Goal: Task Accomplishment & Management: Manage account settings

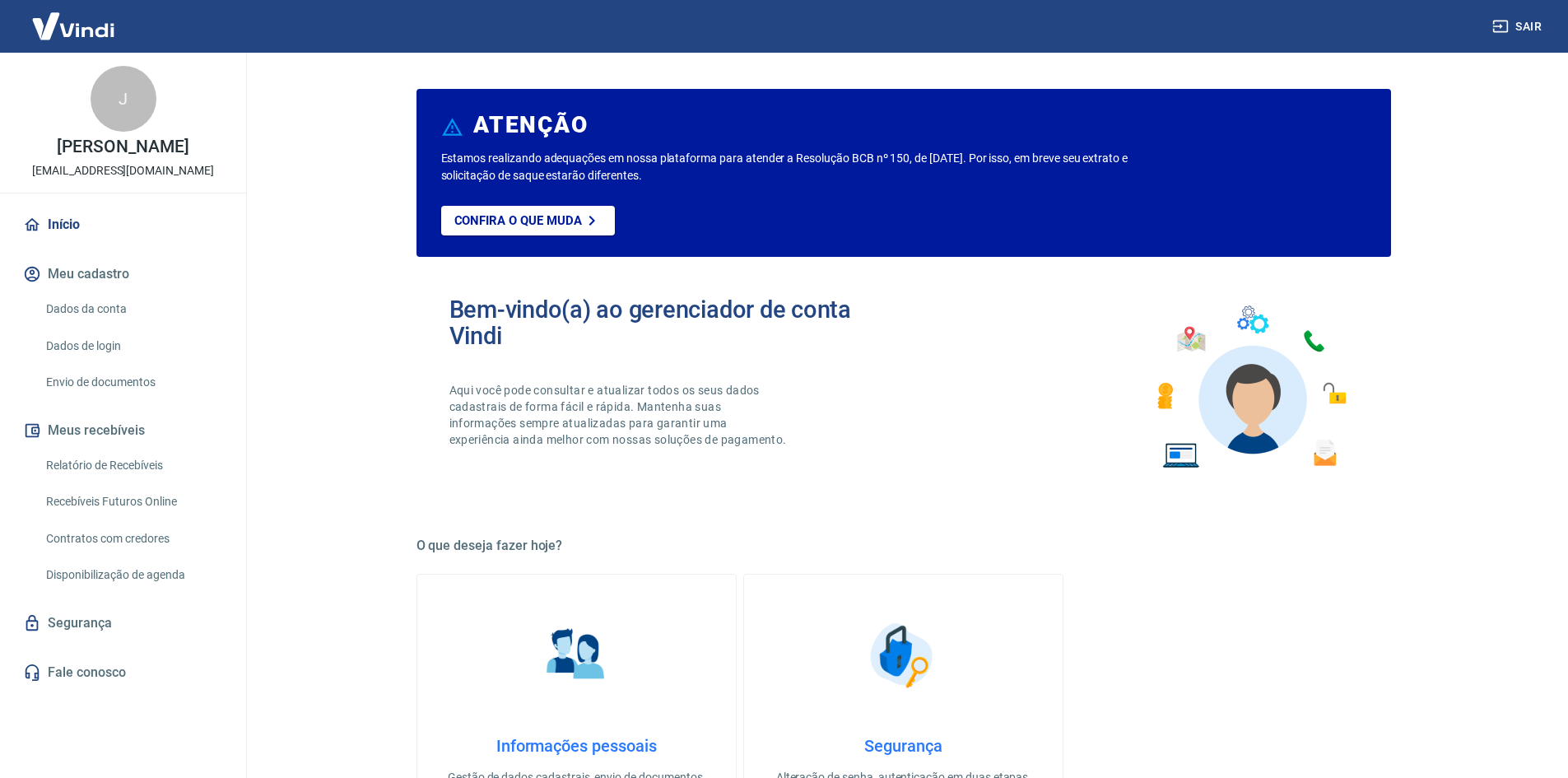
click at [107, 349] on link "Dados de login" at bounding box center [132, 345] width 187 height 33
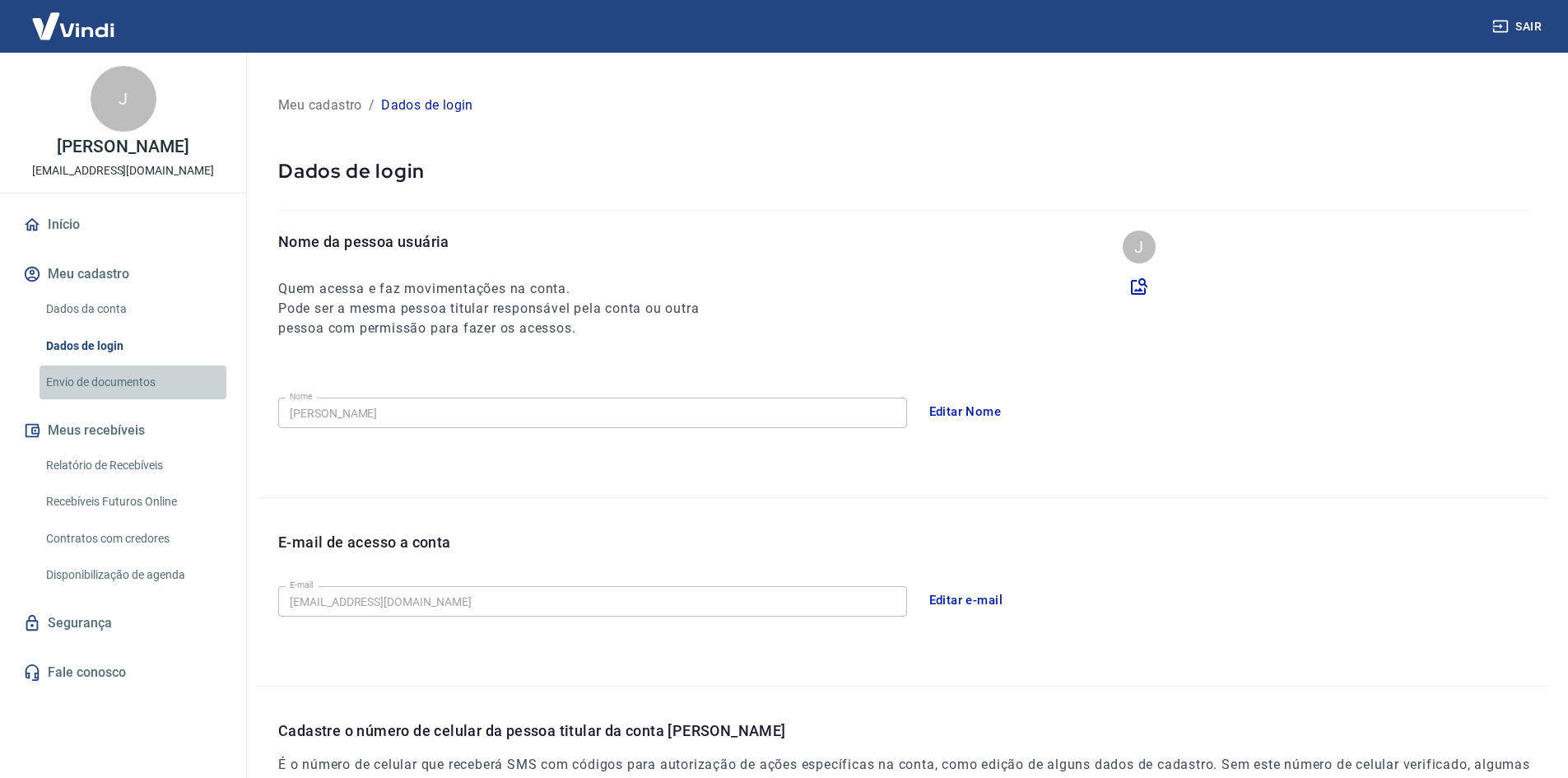
click at [115, 379] on link "Envio de documentos" at bounding box center [132, 382] width 187 height 33
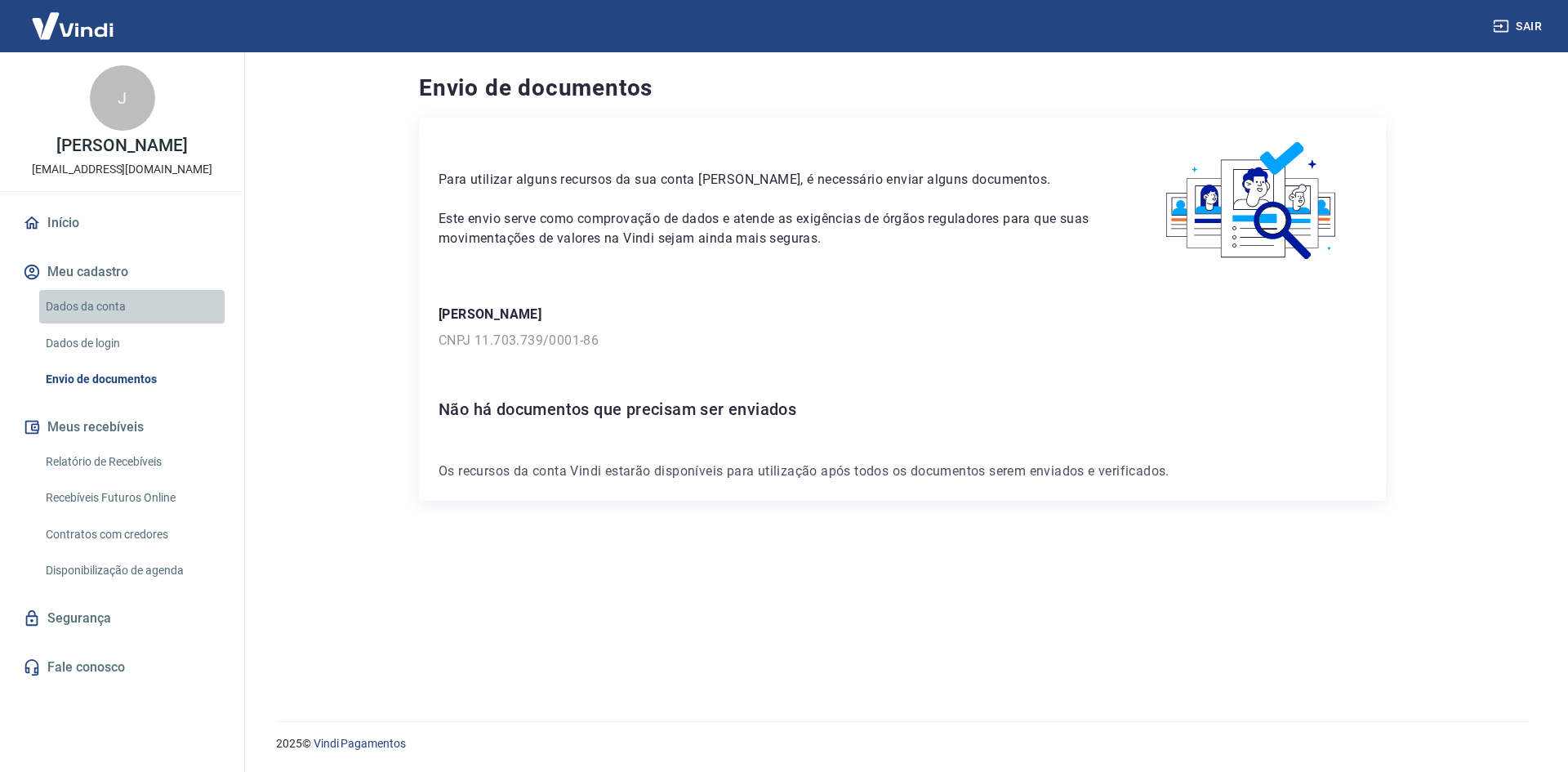
click at [92, 303] on link "Dados da conta" at bounding box center [131, 306] width 185 height 33
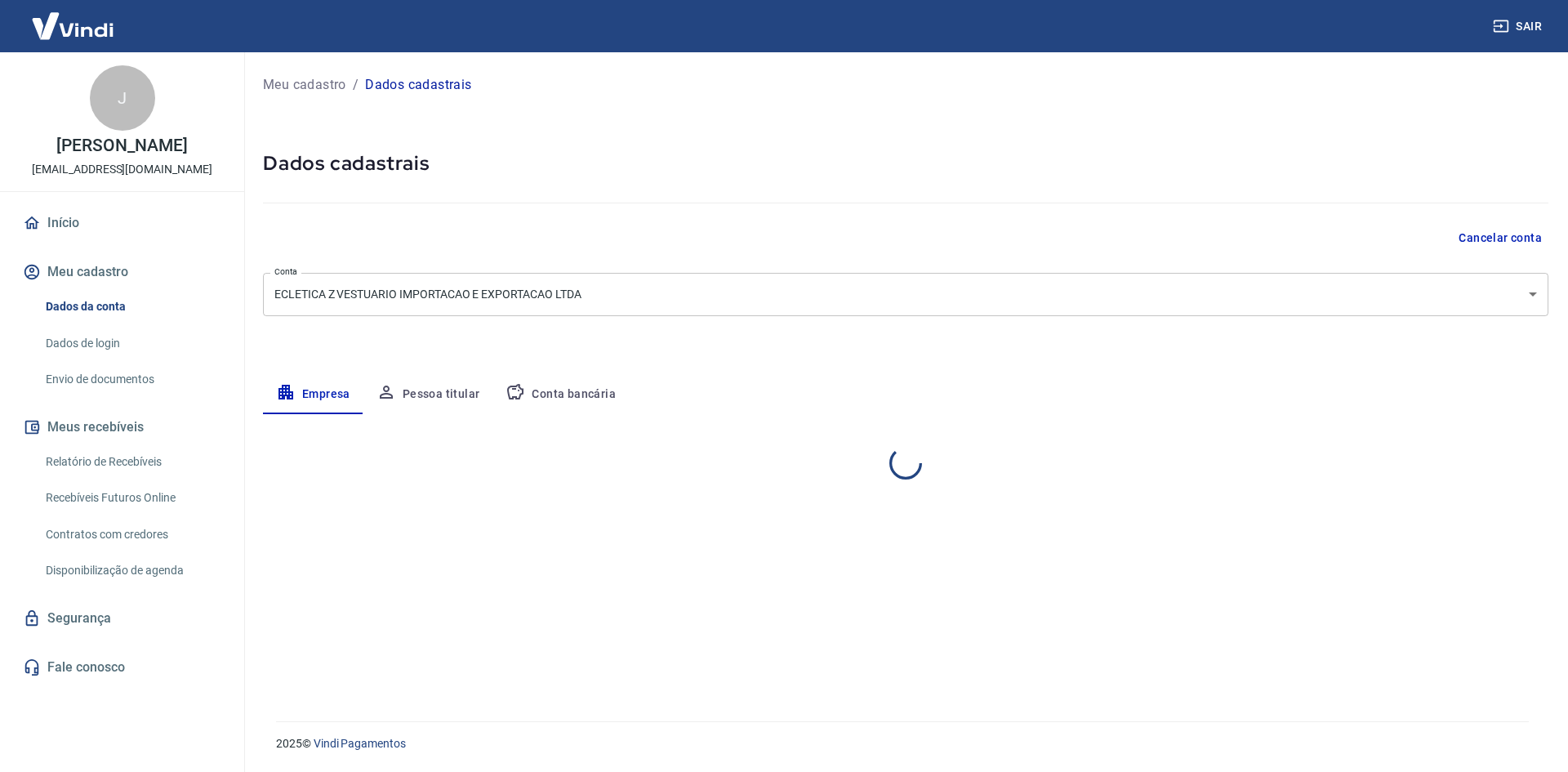
select select "SP"
select select "business"
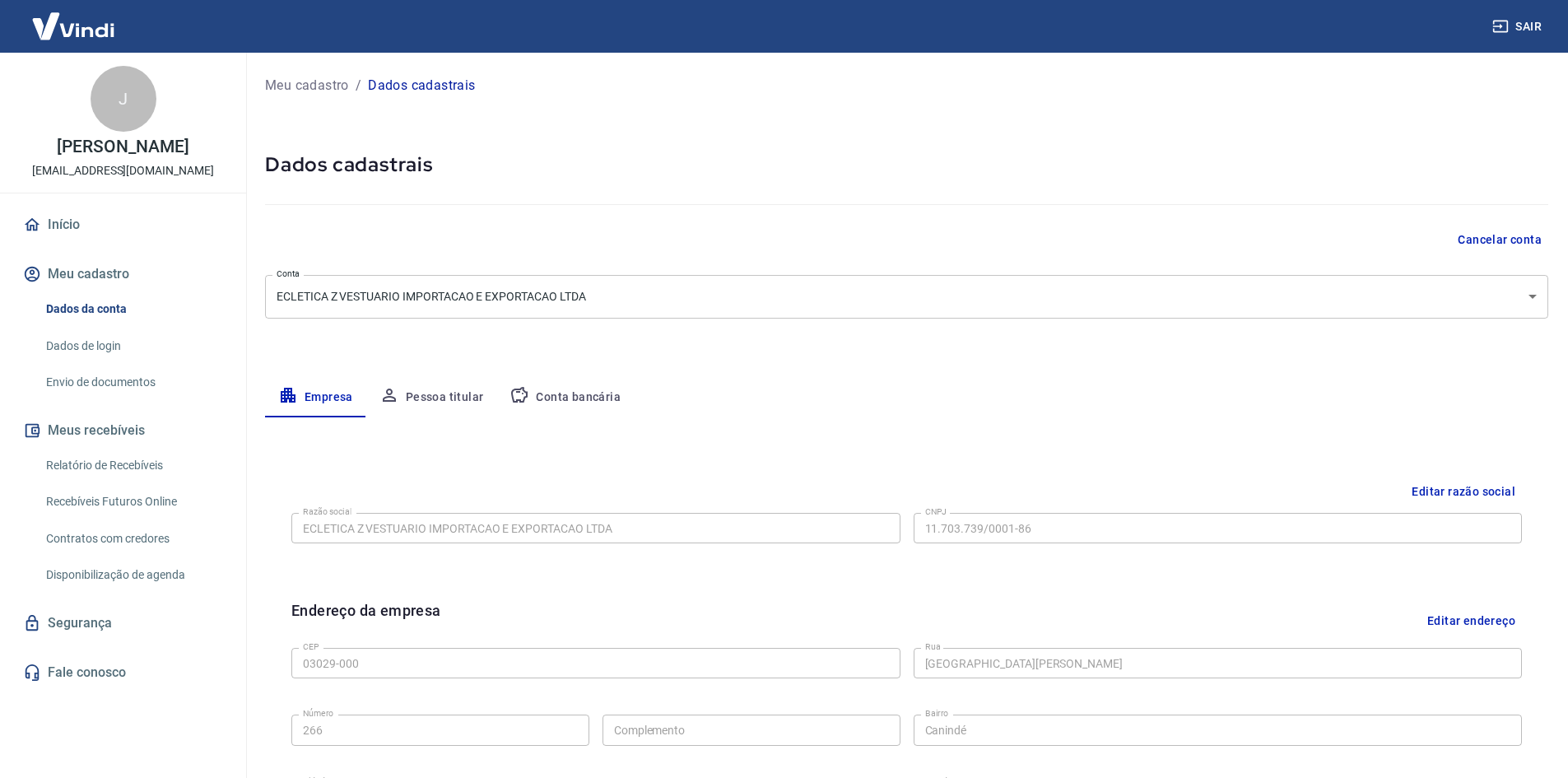
click at [590, 401] on button "Conta bancária" at bounding box center [565, 397] width 138 height 39
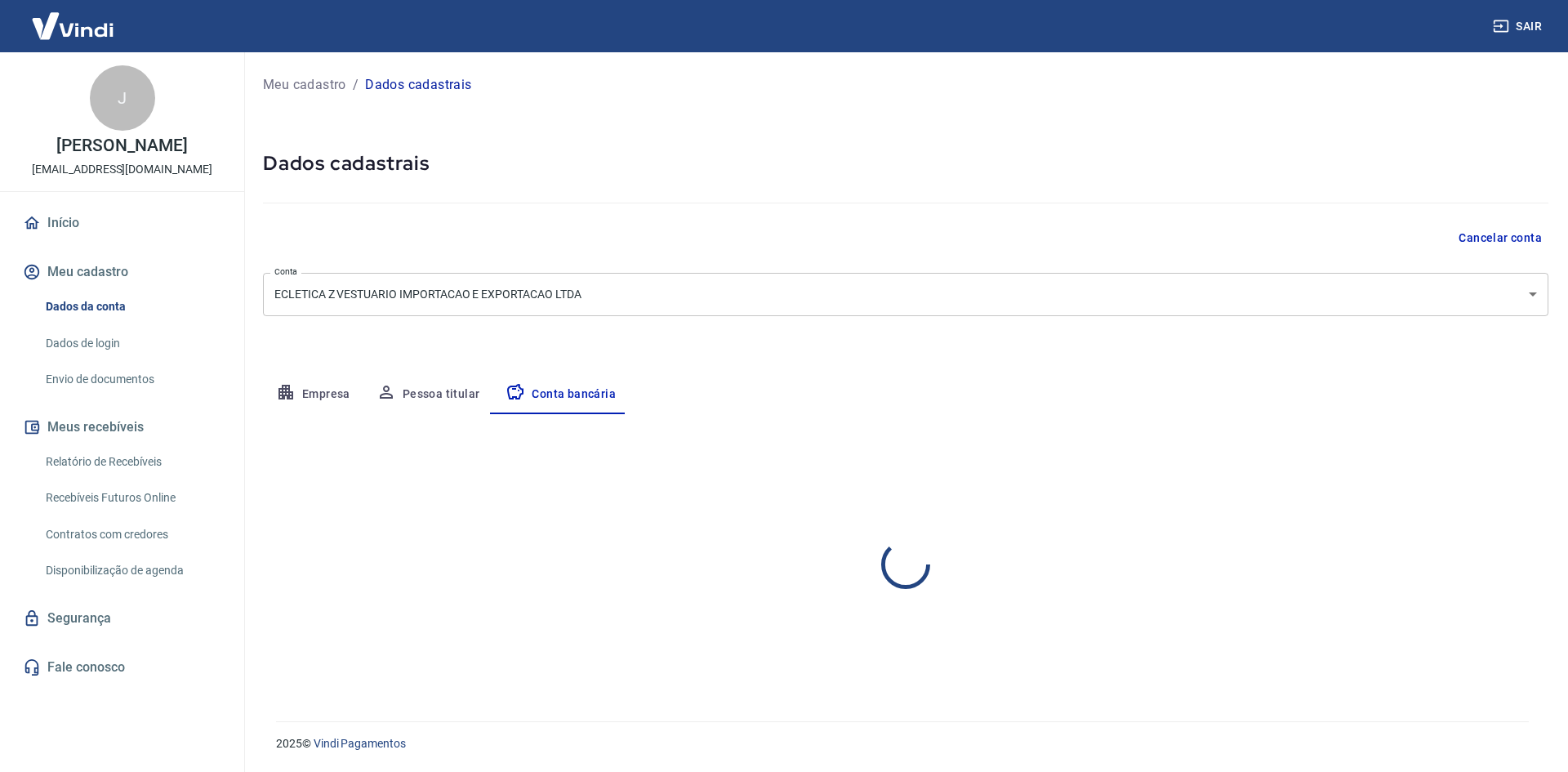
select select "1"
click at [427, 394] on button "Pessoa titular" at bounding box center [428, 394] width 130 height 39
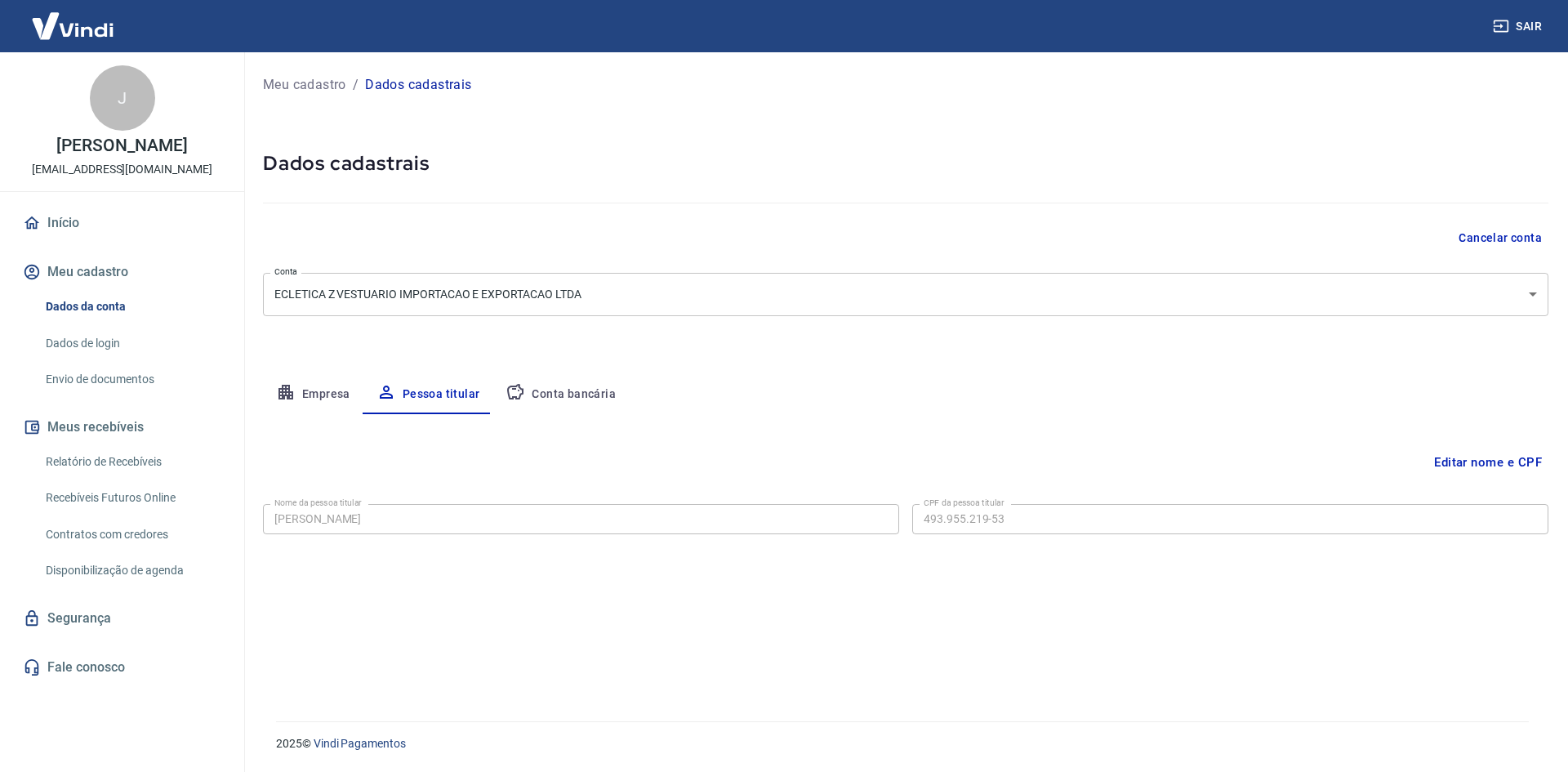
click at [315, 390] on button "Empresa" at bounding box center [313, 394] width 101 height 39
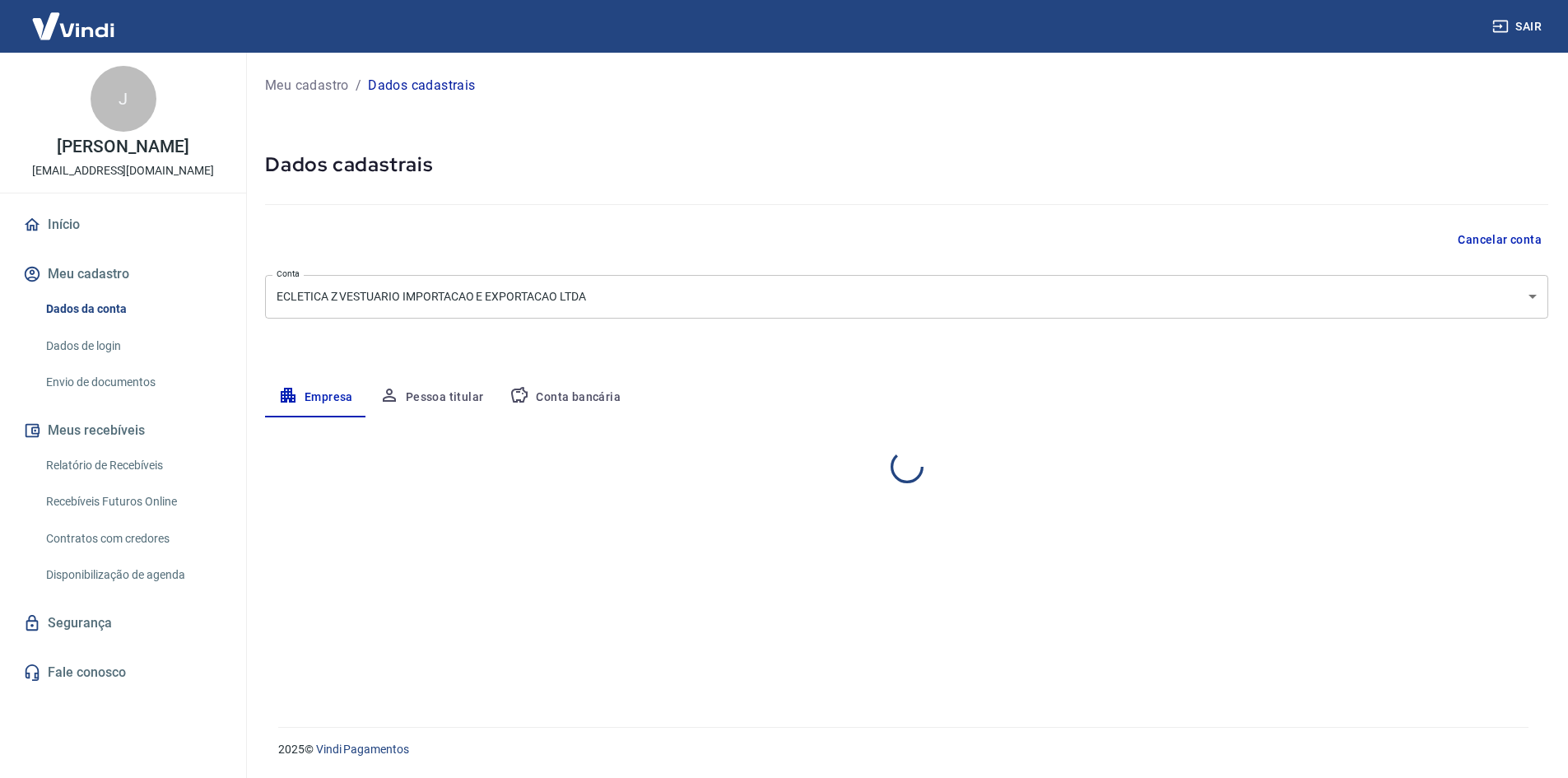
select select "SP"
select select "business"
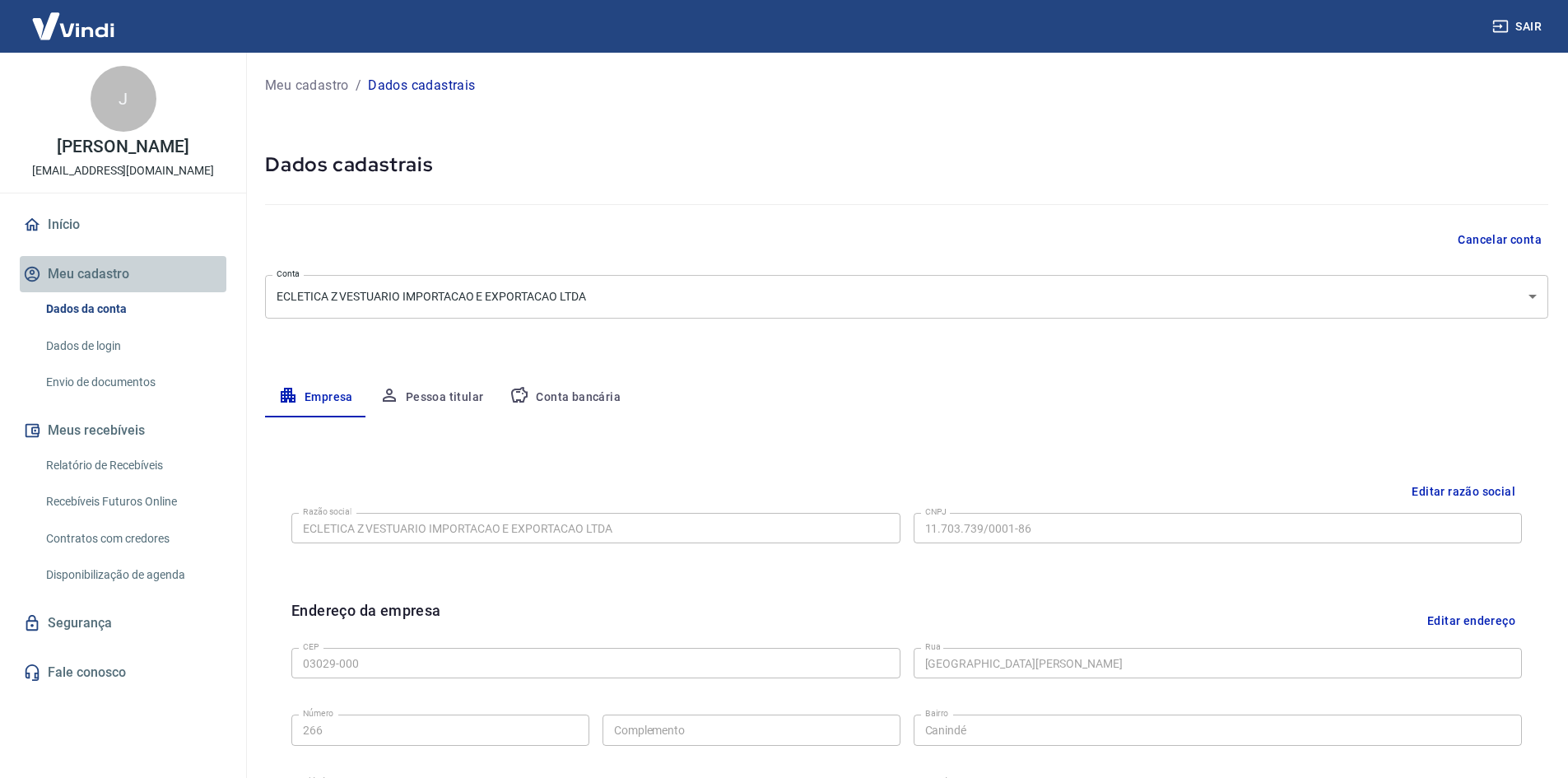
click at [76, 271] on button "Meu cadastro" at bounding box center [123, 275] width 207 height 36
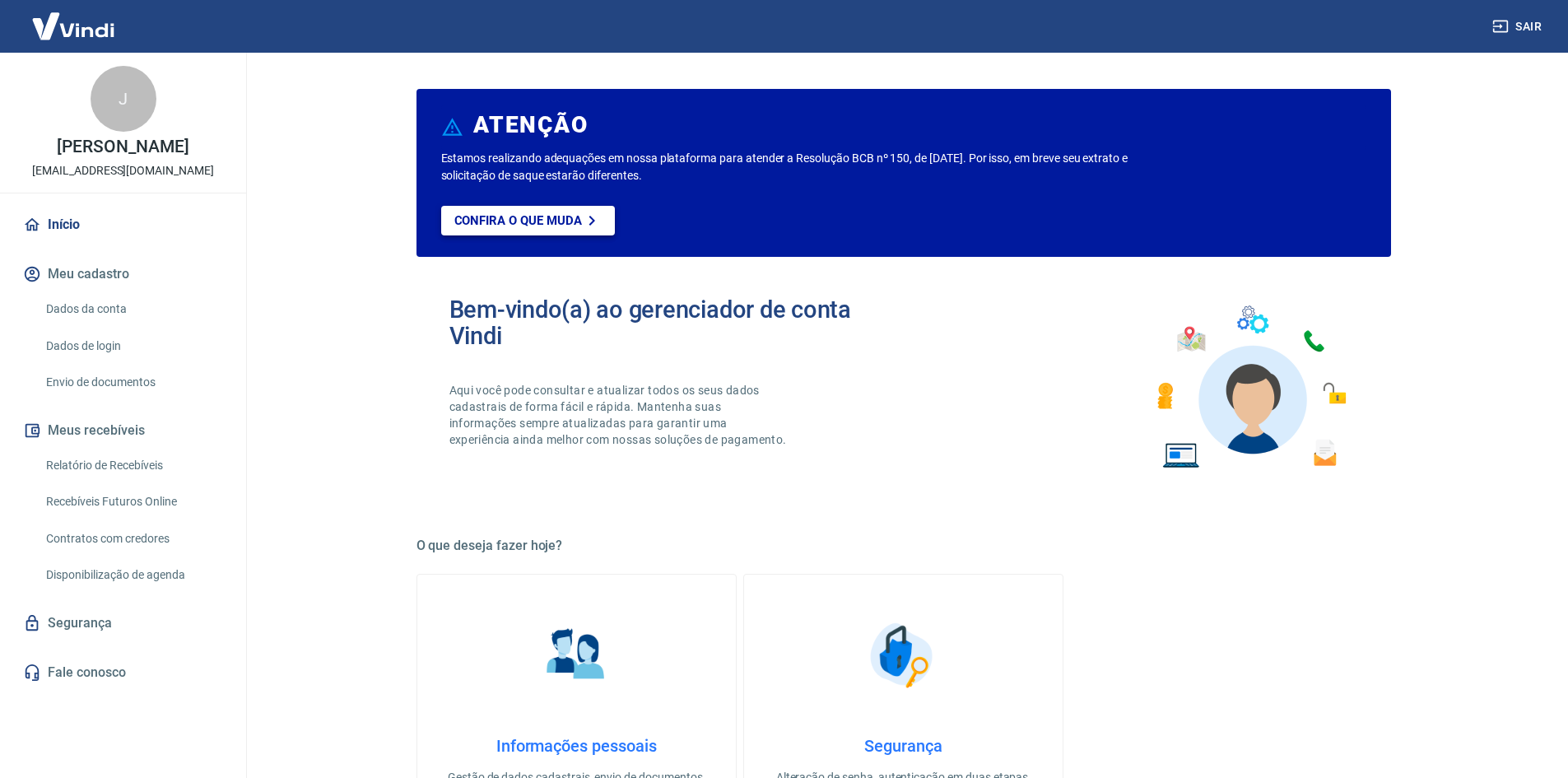
click at [516, 226] on p "Confira o que muda" at bounding box center [518, 220] width 127 height 14
